Goal: Register for event/course

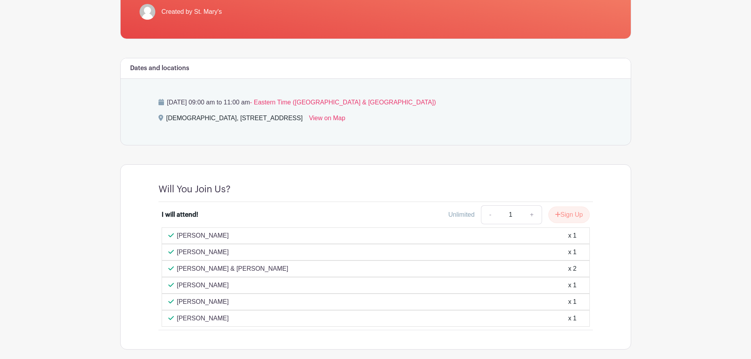
scroll to position [236, 0]
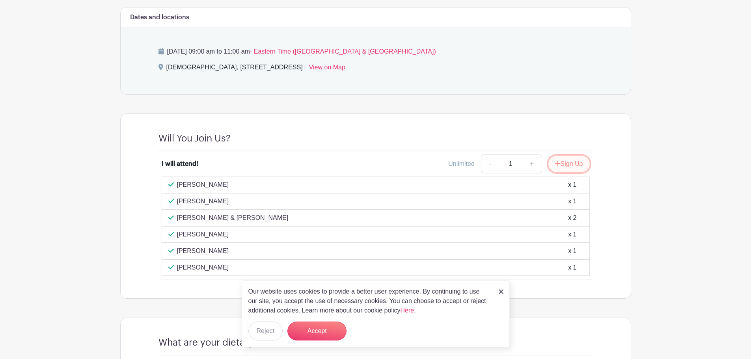
click at [570, 156] on button "Sign Up" at bounding box center [568, 164] width 41 height 17
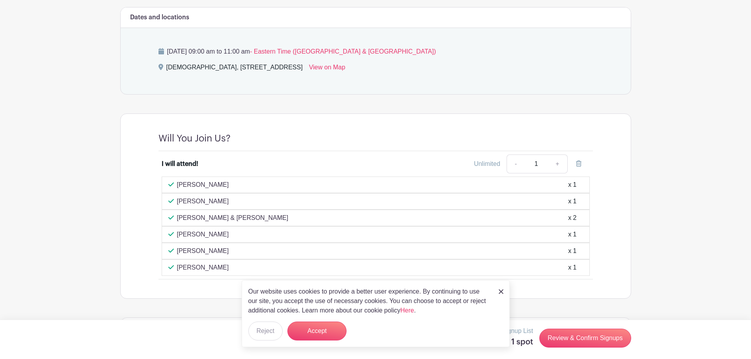
click at [501, 294] on link at bounding box center [501, 291] width 5 height 9
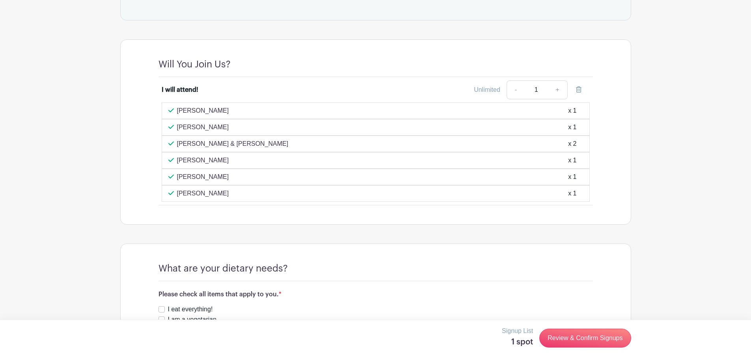
scroll to position [345, 0]
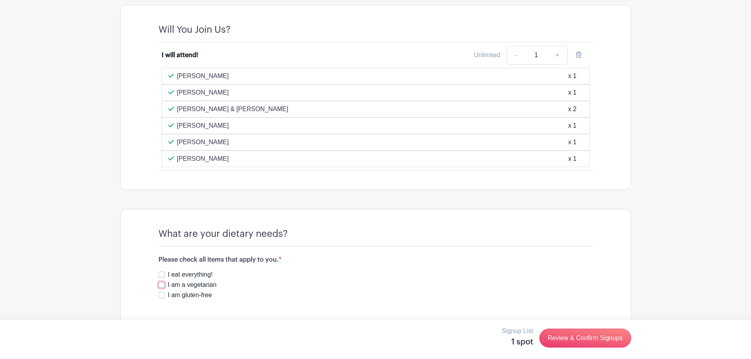
click at [161, 282] on input "I am a vegetarian" at bounding box center [161, 285] width 6 height 6
checkbox input "true"
click at [209, 309] on button "Save Responses" at bounding box center [191, 317] width 67 height 17
click at [581, 339] on link "Review & Confirm Signups" at bounding box center [584, 338] width 91 height 19
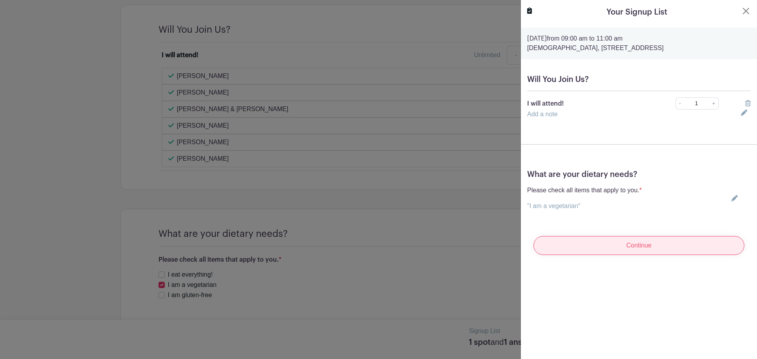
click at [618, 248] on input "Continue" at bounding box center [638, 245] width 211 height 19
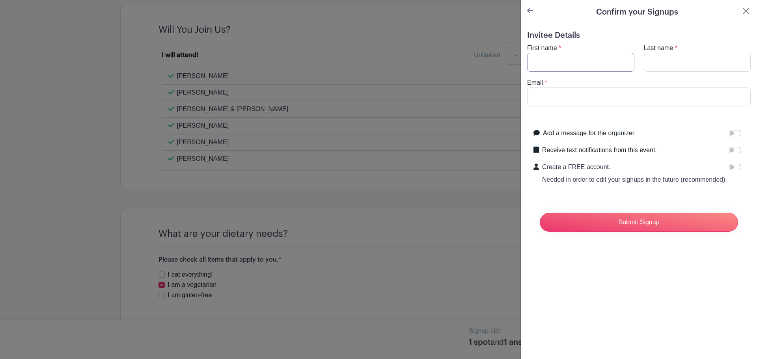
click at [539, 62] on input "First name" at bounding box center [580, 62] width 107 height 19
type input "[PERSON_NAME]"
type input "Chenery"
type input "[EMAIL_ADDRESS][DOMAIN_NAME]"
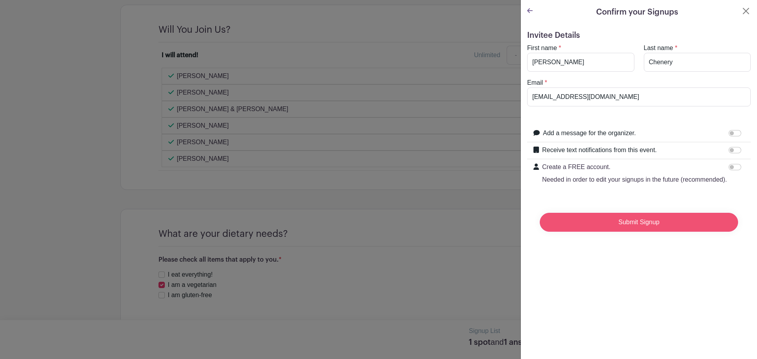
click at [609, 230] on input "Submit Signup" at bounding box center [639, 222] width 198 height 19
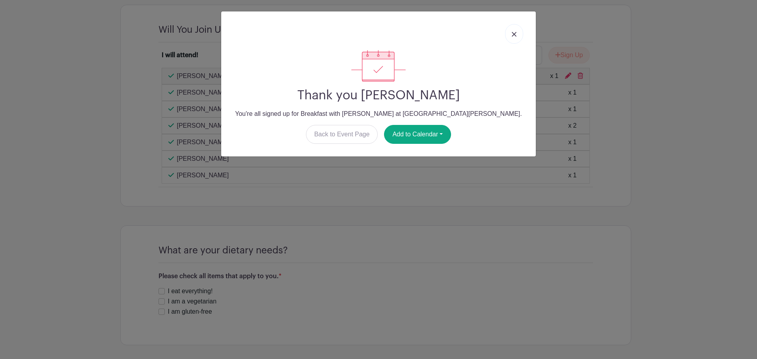
click at [510, 34] on link at bounding box center [514, 34] width 18 height 20
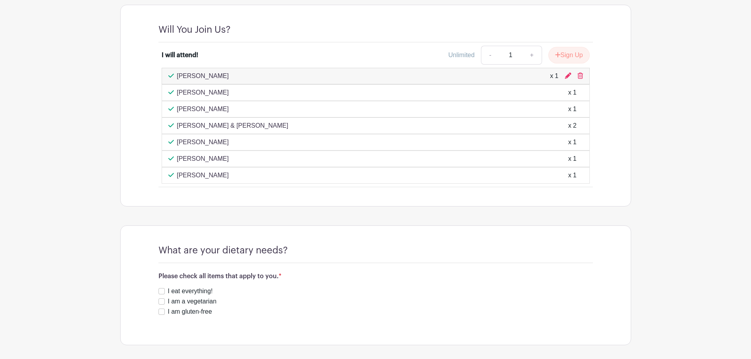
scroll to position [0, 0]
